Goal: Task Accomplishment & Management: Manage account settings

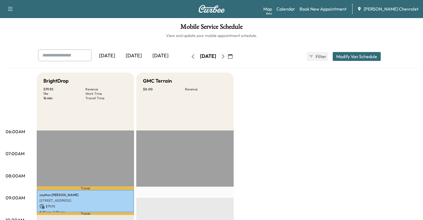
click at [225, 56] on icon "button" at bounding box center [223, 56] width 4 height 4
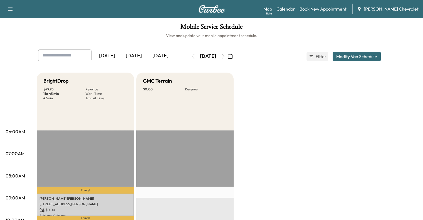
click at [188, 51] on div "Wednesday, August 20 August 2025 S M T W T F S 27 28 29 30 31 1 2 3 4 5 6 7 8 9…" at bounding box center [211, 57] width 47 height 18
click at [188, 53] on button "button" at bounding box center [192, 56] width 9 height 9
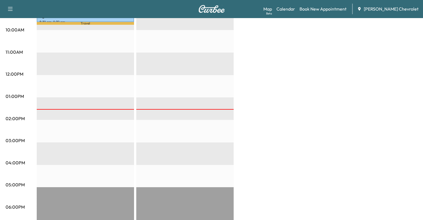
scroll to position [190, 0]
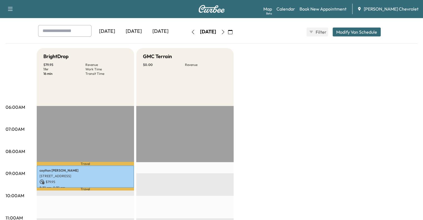
scroll to position [26, 0]
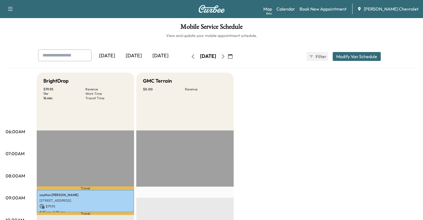
click at [147, 56] on div "[DATE]" at bounding box center [160, 55] width 27 height 13
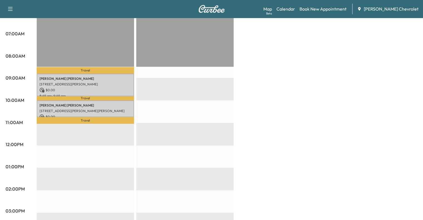
scroll to position [120, 0]
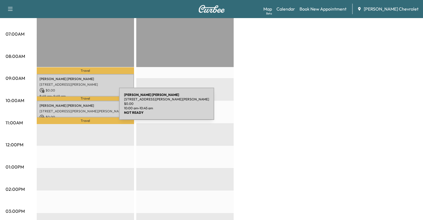
click at [77, 107] on div "[PERSON_NAME] [STREET_ADDRESS][PERSON_NAME][PERSON_NAME] $ 0.00 10:00 am - 10:4…" at bounding box center [85, 109] width 97 height 17
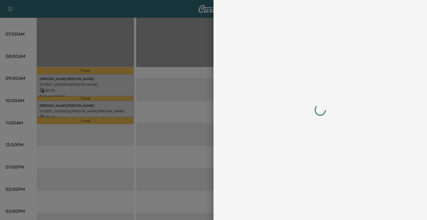
click at [158, 69] on div at bounding box center [213, 110] width 427 height 220
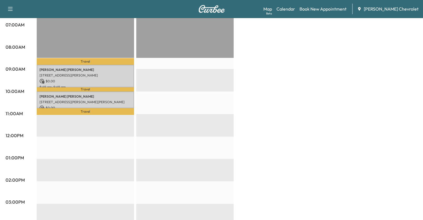
scroll to position [128, 0]
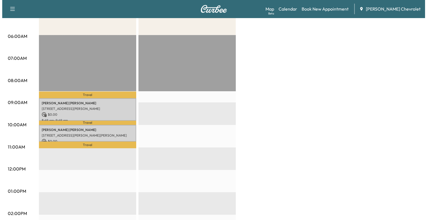
scroll to position [96, 0]
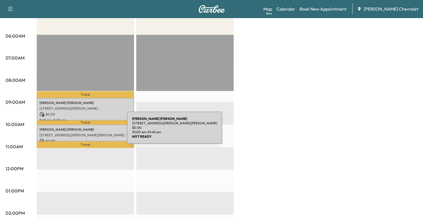
click at [91, 125] on div "[PERSON_NAME] [STREET_ADDRESS][PERSON_NAME][PERSON_NAME] $ 0.00 10:00 am - 10:4…" at bounding box center [85, 133] width 97 height 17
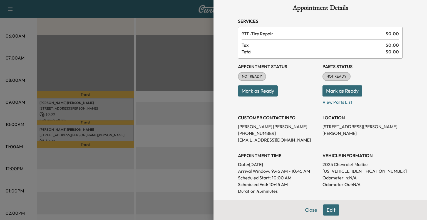
scroll to position [8, 0]
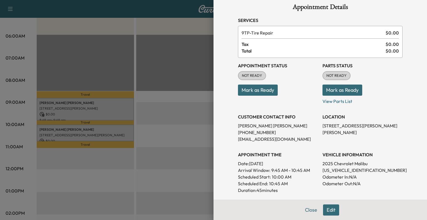
click at [158, 104] on div at bounding box center [213, 110] width 427 height 220
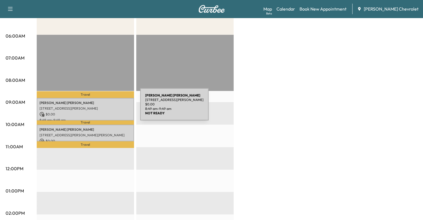
click at [98, 108] on p "[STREET_ADDRESS][PERSON_NAME]" at bounding box center [85, 108] width 92 height 4
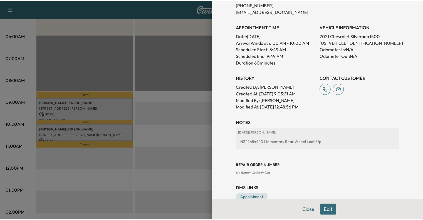
scroll to position [148, 0]
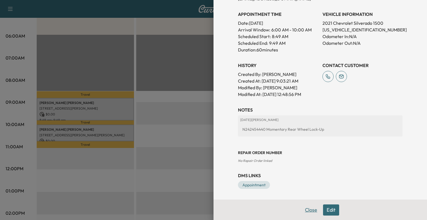
click at [303, 210] on button "Close" at bounding box center [310, 209] width 19 height 11
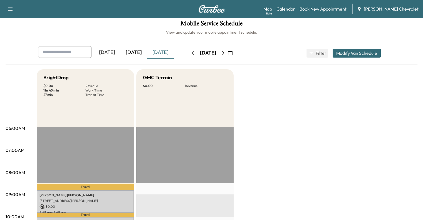
scroll to position [0, 0]
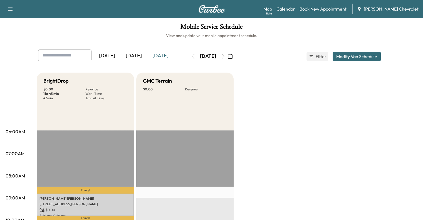
click at [120, 54] on div "[DATE]" at bounding box center [133, 55] width 27 height 13
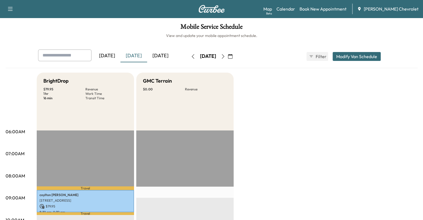
click at [147, 52] on div "[DATE]" at bounding box center [160, 55] width 27 height 13
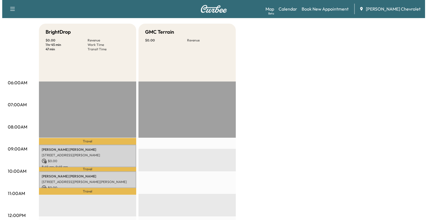
scroll to position [51, 0]
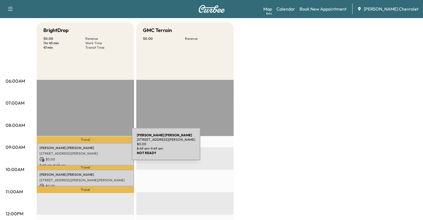
click at [90, 147] on p "[PERSON_NAME]" at bounding box center [85, 148] width 92 height 4
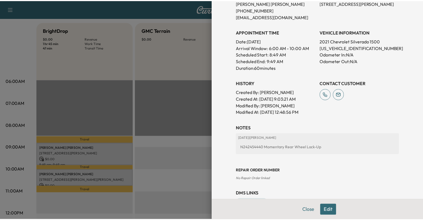
scroll to position [135, 0]
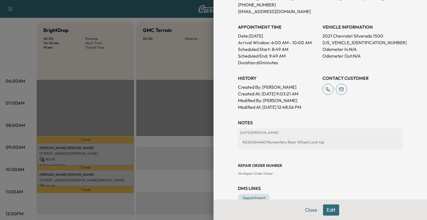
click at [165, 90] on div at bounding box center [213, 110] width 427 height 220
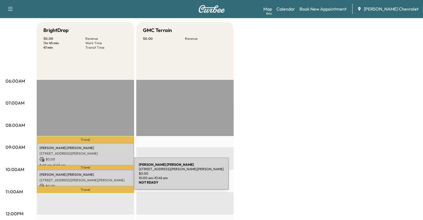
click at [92, 178] on p "[STREET_ADDRESS][PERSON_NAME][PERSON_NAME]" at bounding box center [85, 180] width 92 height 4
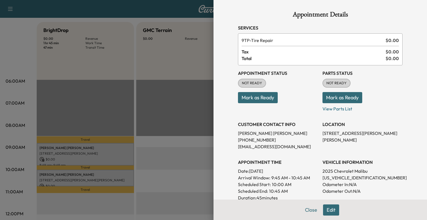
click at [118, 162] on div at bounding box center [213, 110] width 427 height 220
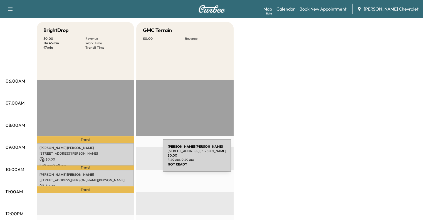
click at [121, 159] on p "$ 0.00" at bounding box center [85, 159] width 92 height 5
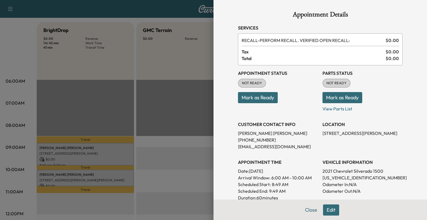
click at [141, 109] on div at bounding box center [213, 110] width 427 height 220
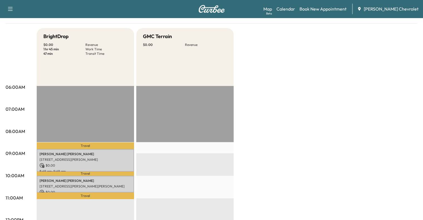
scroll to position [0, 0]
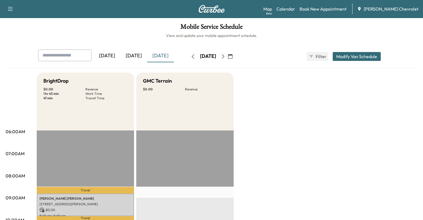
click at [120, 52] on div "[DATE]" at bounding box center [133, 55] width 27 height 13
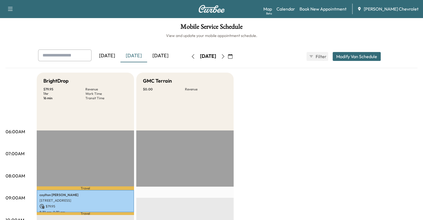
click at [147, 54] on div "[DATE]" at bounding box center [160, 55] width 27 height 13
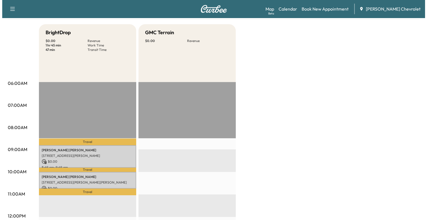
scroll to position [49, 0]
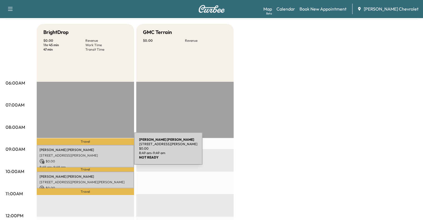
click at [92, 152] on div "[PERSON_NAME] [STREET_ADDRESS][PERSON_NAME] $ 0.00 8:49 am - 9:49 am" at bounding box center [85, 156] width 97 height 23
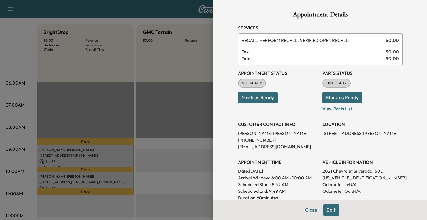
scroll to position [148, 0]
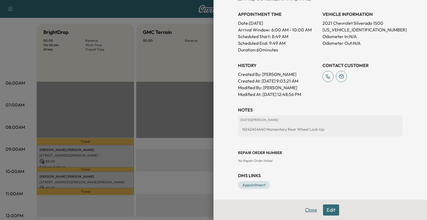
click at [304, 209] on button "Close" at bounding box center [310, 209] width 19 height 11
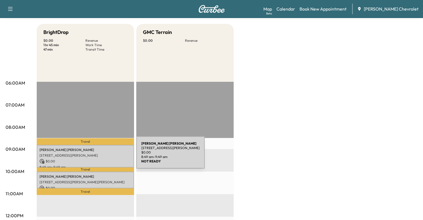
click at [95, 156] on p "[STREET_ADDRESS][PERSON_NAME]" at bounding box center [85, 155] width 92 height 4
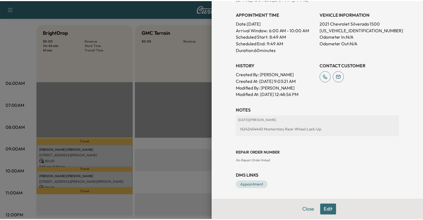
scroll to position [148, 0]
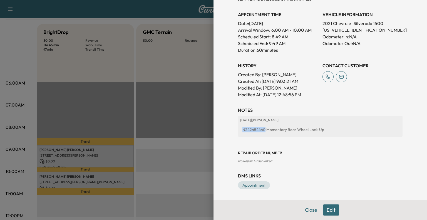
drag, startPoint x: 238, startPoint y: 130, endPoint x: 260, endPoint y: 128, distance: 22.3
click at [260, 128] on div "N242454440 Momentary Rear Wheel Lock-Up" at bounding box center [320, 130] width 160 height 10
copy div "N242454440"
click at [139, 68] on div at bounding box center [213, 110] width 427 height 220
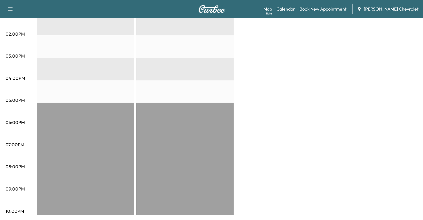
scroll to position [0, 0]
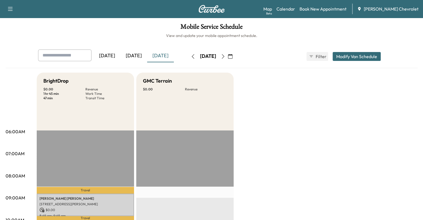
click at [120, 59] on div "[DATE]" at bounding box center [133, 55] width 27 height 13
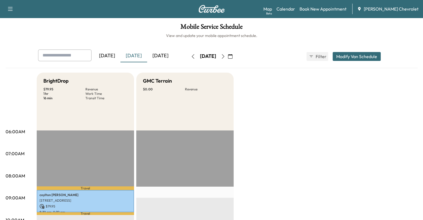
click at [94, 54] on div "[DATE]" at bounding box center [107, 55] width 27 height 13
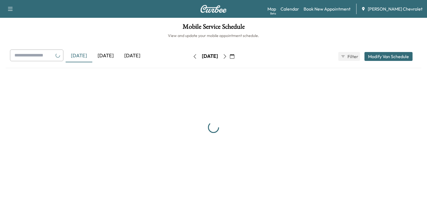
click at [109, 59] on div "[DATE]" at bounding box center [105, 55] width 27 height 13
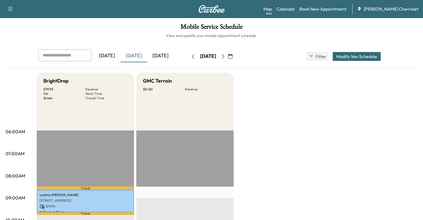
drag, startPoint x: 166, startPoint y: 106, endPoint x: 181, endPoint y: 38, distance: 70.6
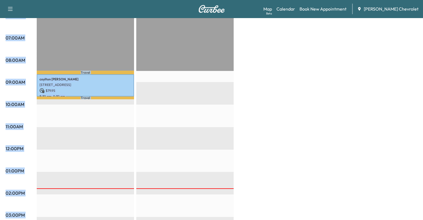
scroll to position [121, 0]
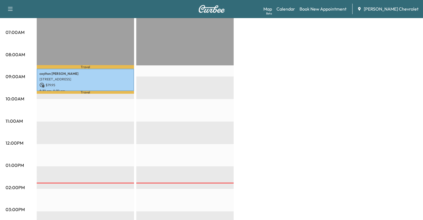
click at [212, 148] on div "EST Start" at bounding box center [184, 188] width 97 height 359
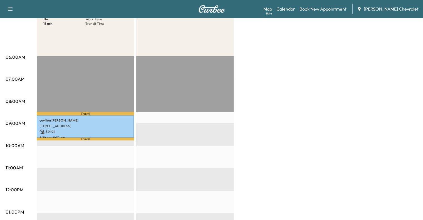
scroll to position [0, 0]
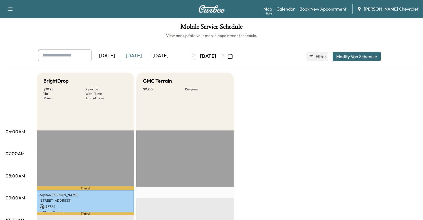
click at [147, 55] on div "[DATE]" at bounding box center [160, 55] width 27 height 13
